Goal: Transaction & Acquisition: Purchase product/service

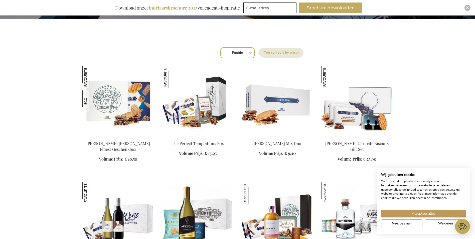
scroll to position [150, 0]
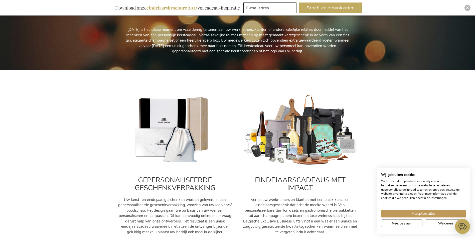
scroll to position [125, 0]
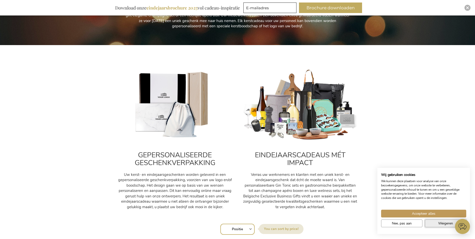
click at [436, 225] on button "Weigeren" at bounding box center [445, 223] width 41 height 8
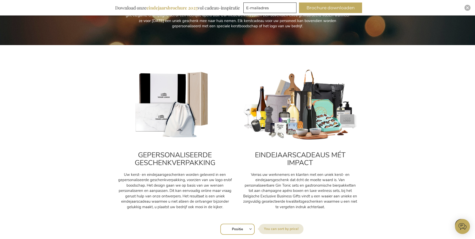
click at [312, 116] on img at bounding box center [299, 105] width 115 height 72
click at [298, 162] on h2 "EINDEJAARSCADEAUS MÉT IMPACT" at bounding box center [299, 159] width 115 height 16
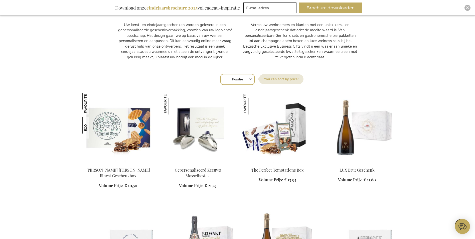
scroll to position [275, 0]
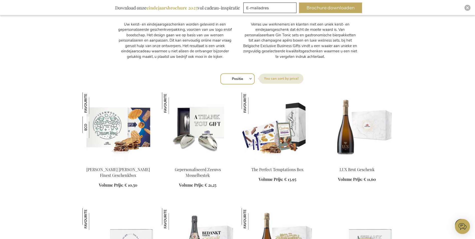
click at [196, 128] on img at bounding box center [198, 127] width 72 height 70
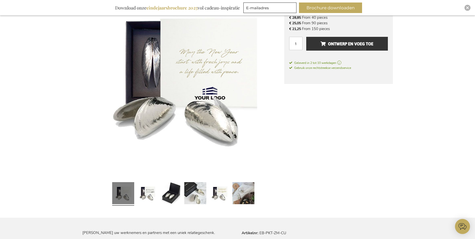
scroll to position [125, 0]
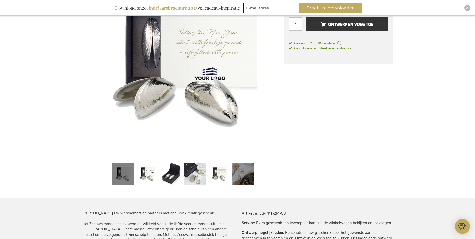
click at [238, 178] on link at bounding box center [243, 174] width 22 height 28
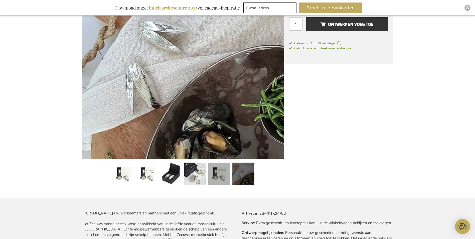
click at [218, 175] on link at bounding box center [219, 174] width 22 height 28
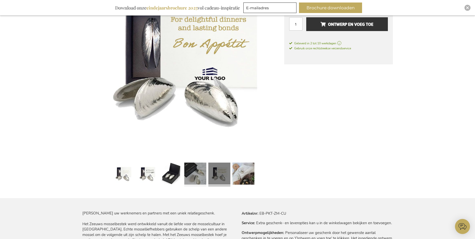
click at [194, 176] on link at bounding box center [195, 174] width 22 height 28
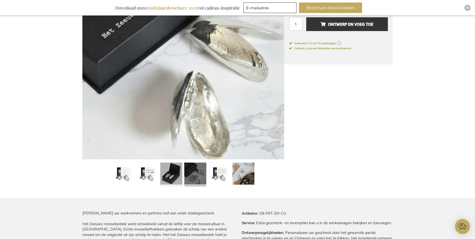
click at [171, 175] on link at bounding box center [171, 174] width 22 height 28
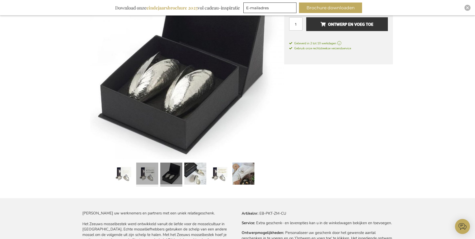
click at [149, 175] on link at bounding box center [147, 174] width 22 height 28
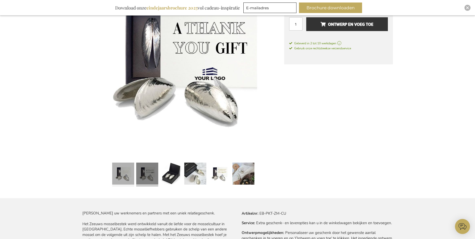
click at [124, 174] on link at bounding box center [123, 174] width 22 height 28
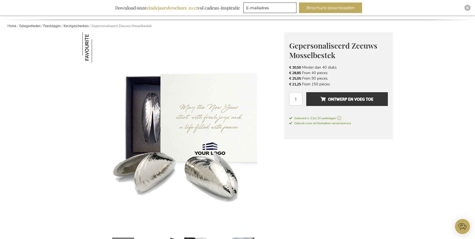
scroll to position [50, 0]
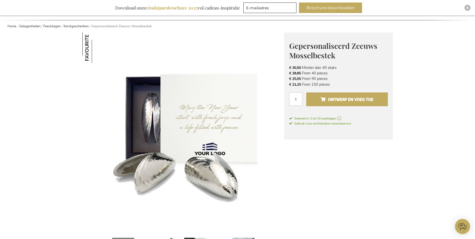
click at [351, 100] on span "Ontwerp en voeg toe" at bounding box center [346, 99] width 53 height 8
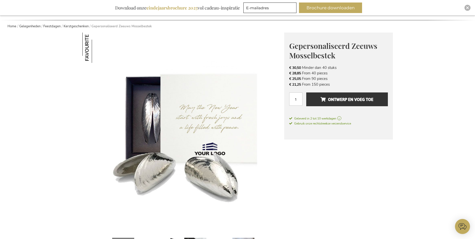
scroll to position [100, 0]
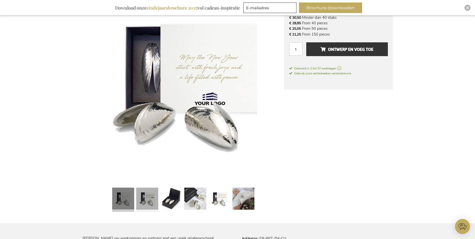
click at [151, 199] on link at bounding box center [147, 199] width 22 height 28
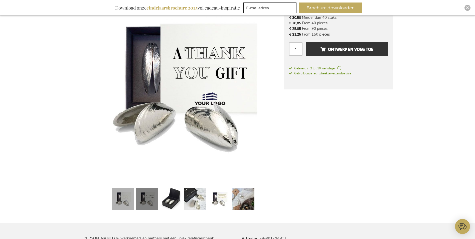
click at [127, 198] on link at bounding box center [123, 199] width 22 height 28
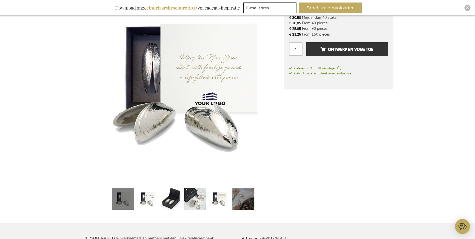
click at [243, 201] on link at bounding box center [243, 199] width 22 height 28
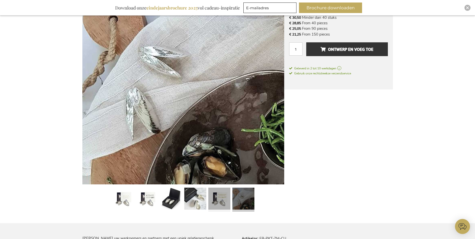
click at [222, 200] on link at bounding box center [219, 199] width 22 height 28
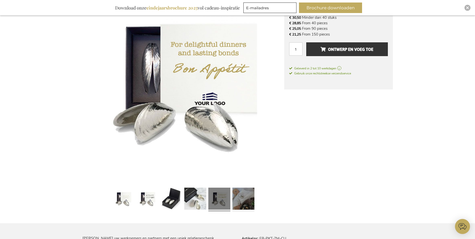
click at [238, 195] on link at bounding box center [243, 199] width 22 height 28
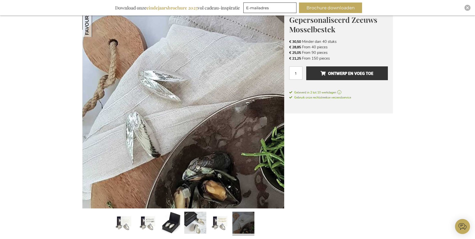
scroll to position [125, 0]
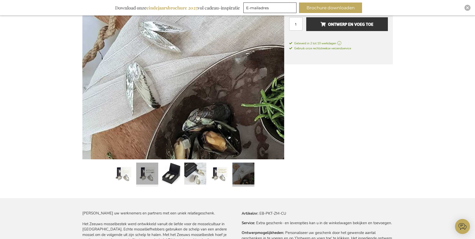
click at [155, 177] on link at bounding box center [147, 174] width 22 height 28
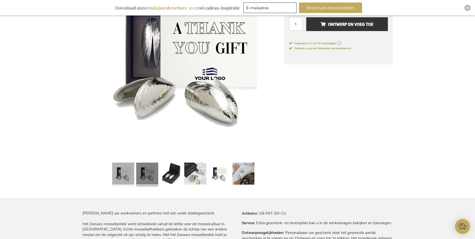
click at [123, 175] on link at bounding box center [123, 174] width 22 height 28
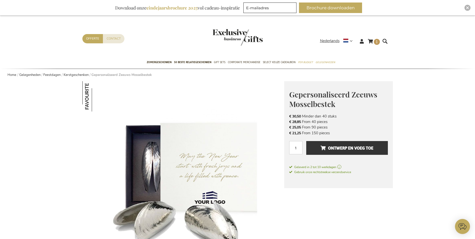
scroll to position [0, 0]
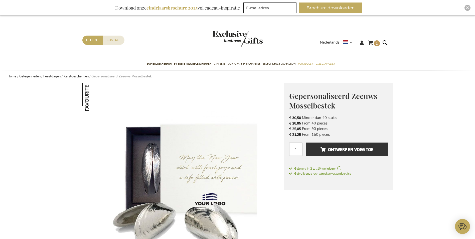
click at [71, 77] on link "Kerstgeschenken" at bounding box center [76, 76] width 25 height 5
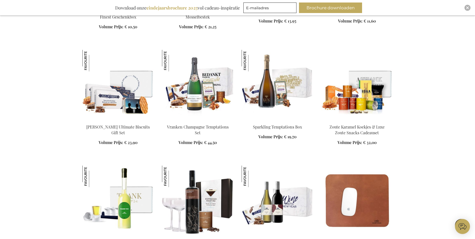
scroll to position [493, 0]
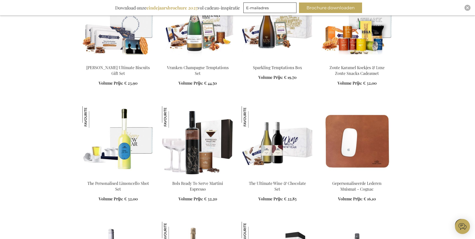
click at [106, 150] on img at bounding box center [118, 141] width 72 height 70
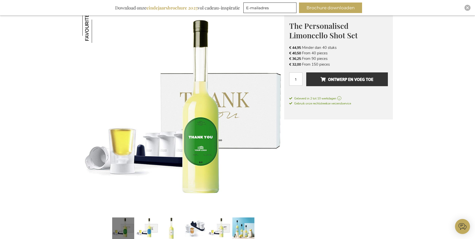
scroll to position [100, 0]
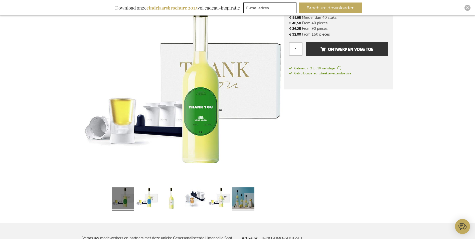
click at [243, 203] on link at bounding box center [243, 199] width 22 height 28
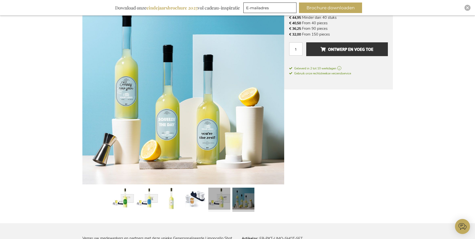
click at [225, 197] on link at bounding box center [219, 199] width 22 height 28
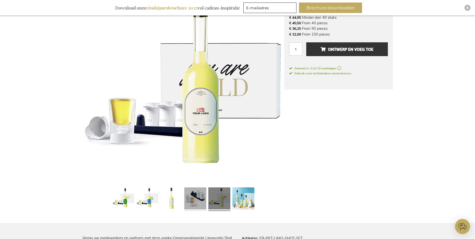
click at [197, 195] on link at bounding box center [195, 199] width 22 height 28
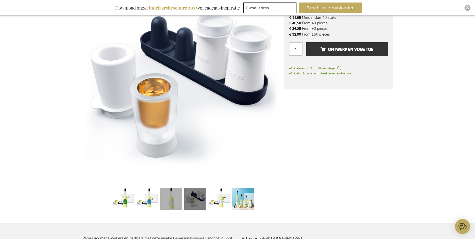
click at [169, 194] on link at bounding box center [171, 199] width 22 height 28
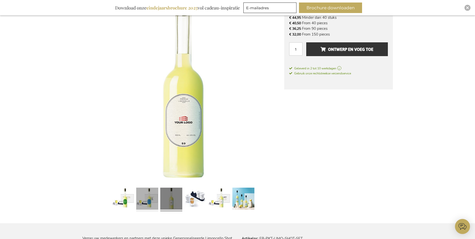
click at [151, 192] on link at bounding box center [147, 199] width 22 height 28
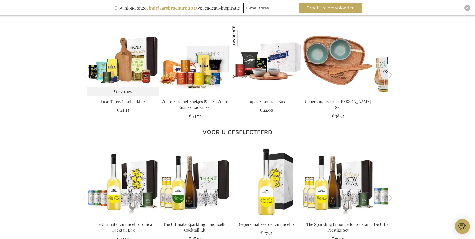
scroll to position [450, 0]
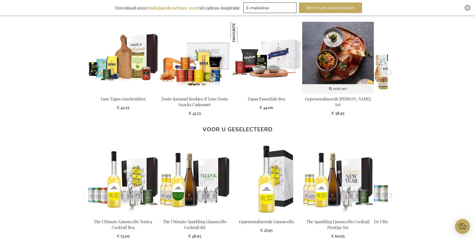
click at [342, 68] on img at bounding box center [338, 58] width 72 height 72
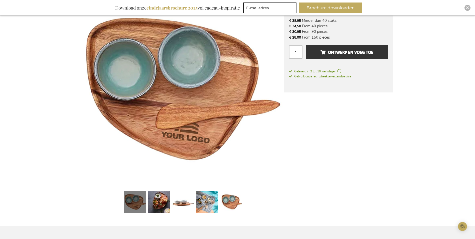
scroll to position [150, 0]
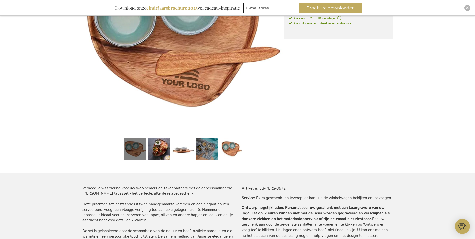
click at [213, 151] on link at bounding box center [207, 149] width 22 height 28
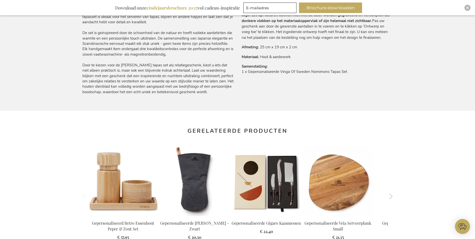
scroll to position [375, 0]
